Goal: Information Seeking & Learning: Check status

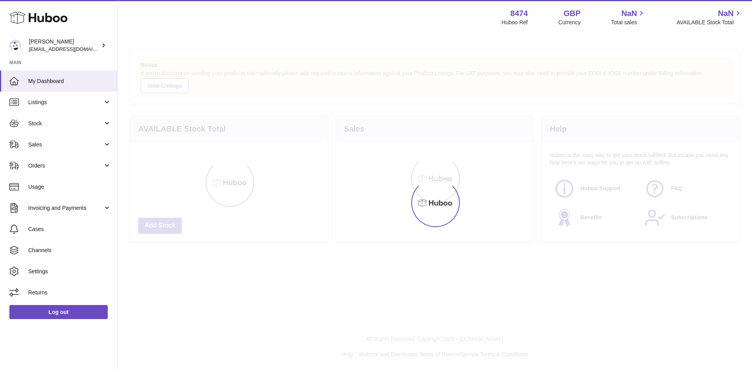
click at [466, 151] on div at bounding box center [434, 202] width 634 height 335
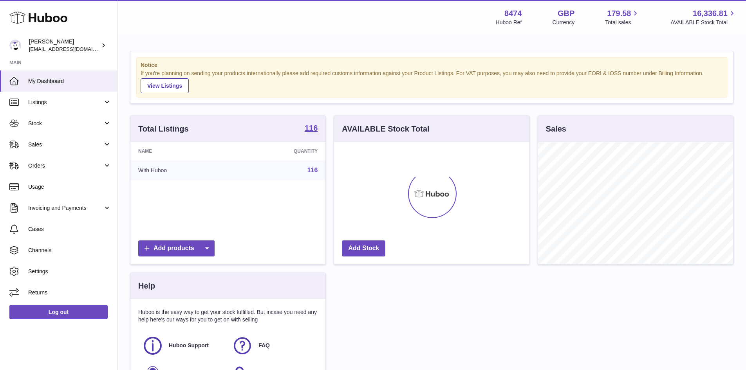
scroll to position [122, 195]
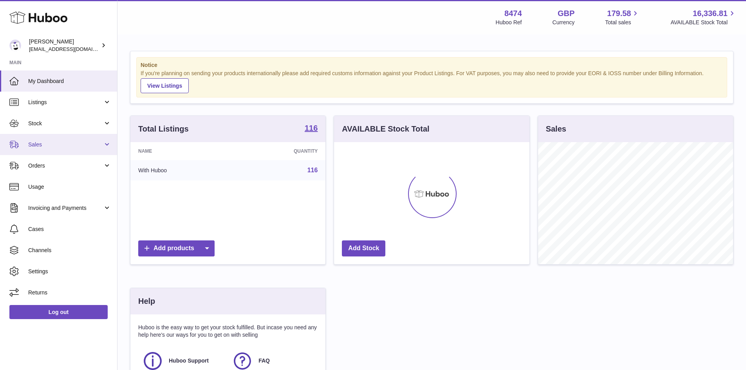
click at [68, 144] on span "Sales" at bounding box center [65, 144] width 75 height 7
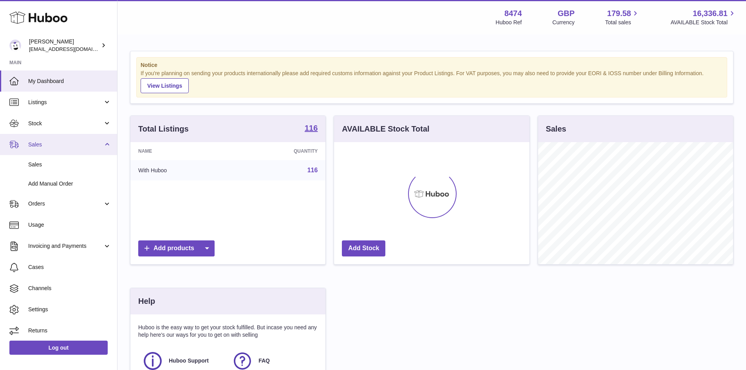
click at [70, 145] on span "Sales" at bounding box center [65, 144] width 75 height 7
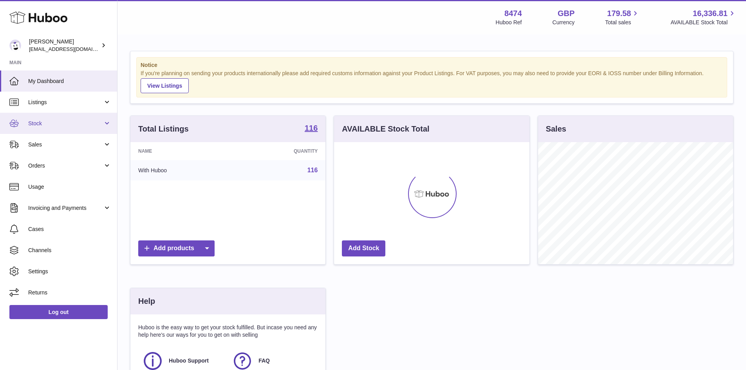
click at [72, 129] on link "Stock" at bounding box center [58, 123] width 117 height 21
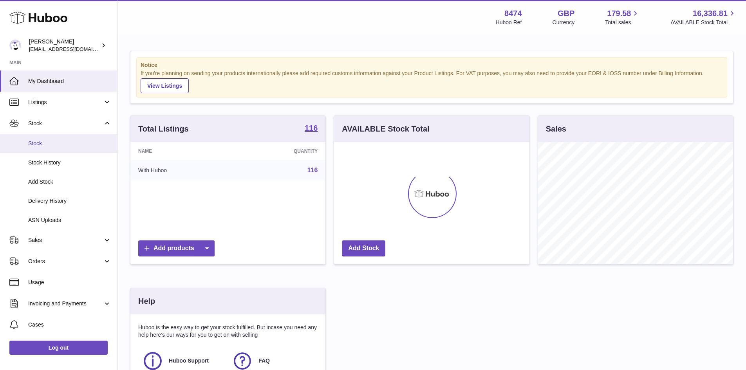
click at [76, 144] on span "Stock" at bounding box center [69, 143] width 83 height 7
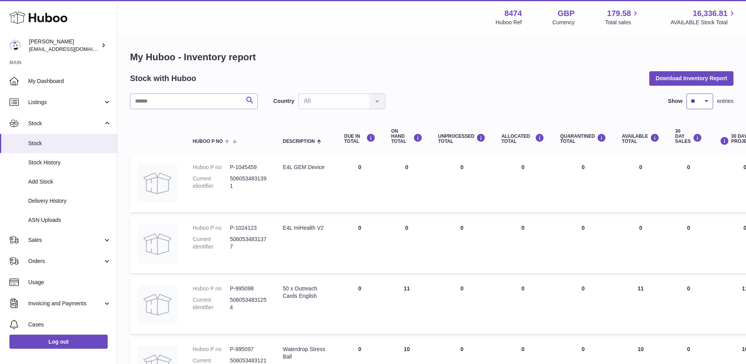
drag, startPoint x: 693, startPoint y: 101, endPoint x: 691, endPoint y: 106, distance: 5.5
click at [693, 101] on select "** ** ** ***" at bounding box center [699, 102] width 27 height 16
select select "***"
click at [686, 94] on select "** ** ** ***" at bounding box center [699, 102] width 27 height 16
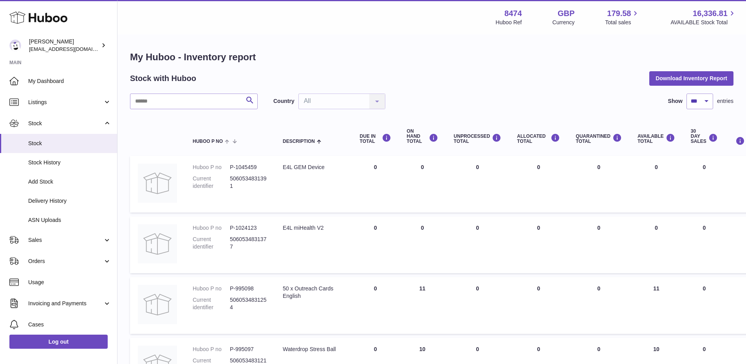
click at [343, 103] on div "Country All All No elements found. Consider changing the search query. List is …" at bounding box center [329, 102] width 112 height 16
click at [370, 100] on div "Country All All No elements found. Consider changing the search query. List is …" at bounding box center [329, 102] width 112 height 16
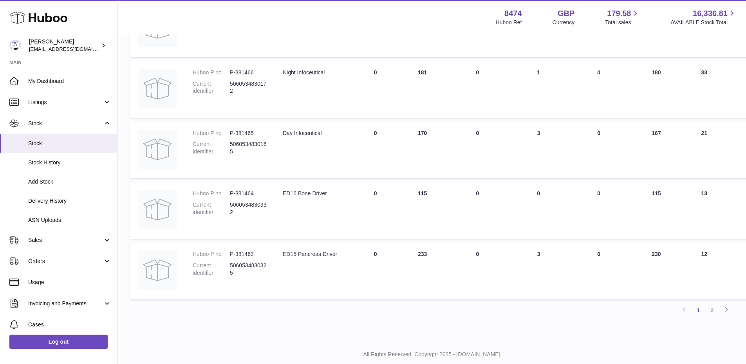
scroll to position [5938, 0]
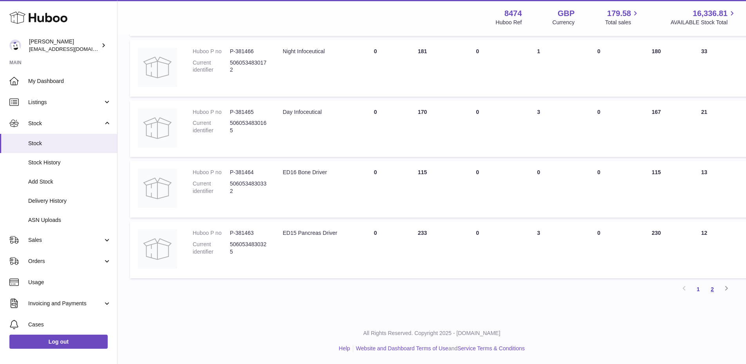
click at [711, 291] on link "2" at bounding box center [712, 289] width 14 height 14
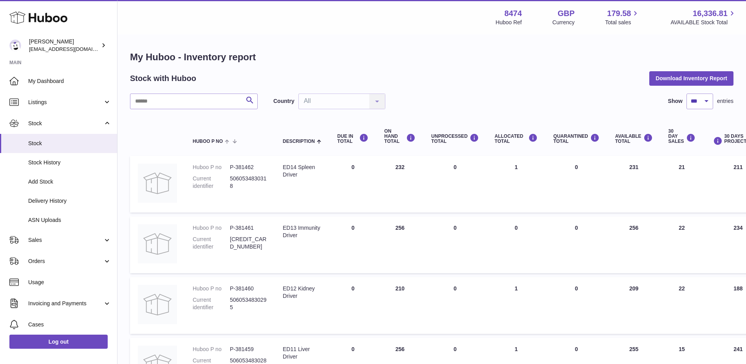
scroll to position [157, 0]
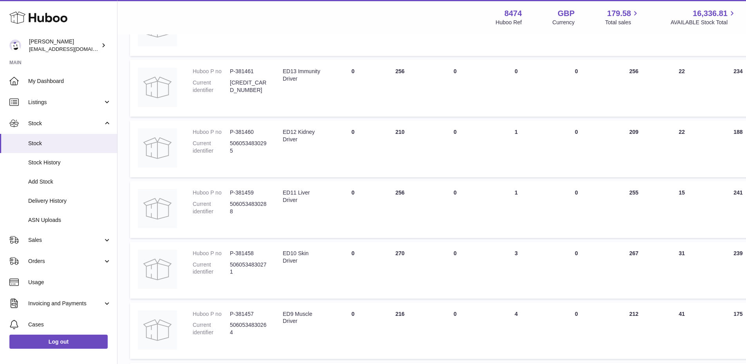
click at [310, 98] on td "Description ED13 Immunity Driver" at bounding box center [302, 88] width 54 height 57
drag, startPoint x: 302, startPoint y: 89, endPoint x: 283, endPoint y: 74, distance: 25.1
click at [283, 74] on div "ED13 Immunity Driver" at bounding box center [302, 75] width 39 height 15
copy div "ED13 Immunity Driver"
click at [388, 76] on td "ON HAND Total 256" at bounding box center [399, 88] width 47 height 57
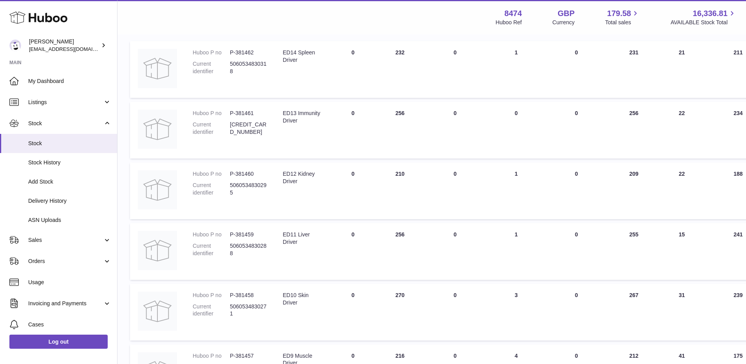
scroll to position [0, 0]
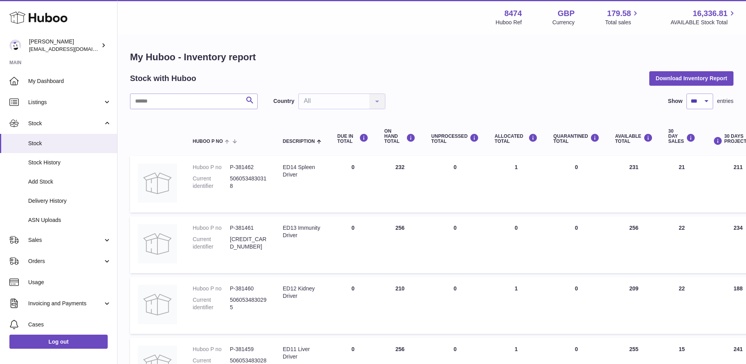
scroll to position [844, 0]
